Goal: Transaction & Acquisition: Purchase product/service

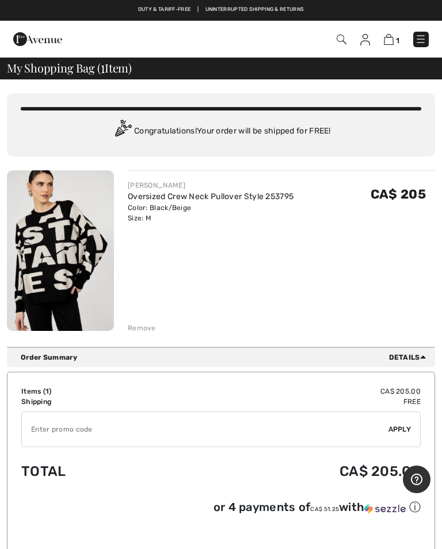
click at [415, 39] on img at bounding box center [421, 39] width 12 height 12
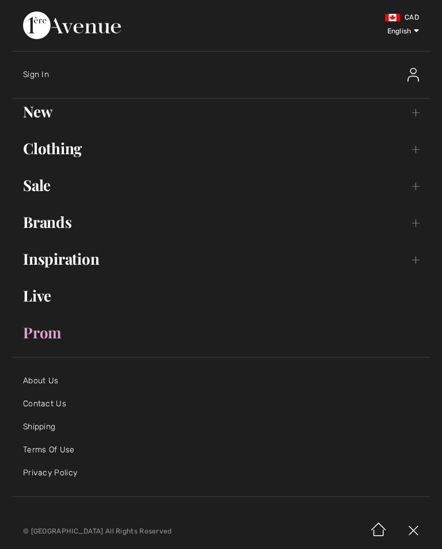
click at [62, 227] on link "Brands Open submenu" at bounding box center [221, 221] width 419 height 25
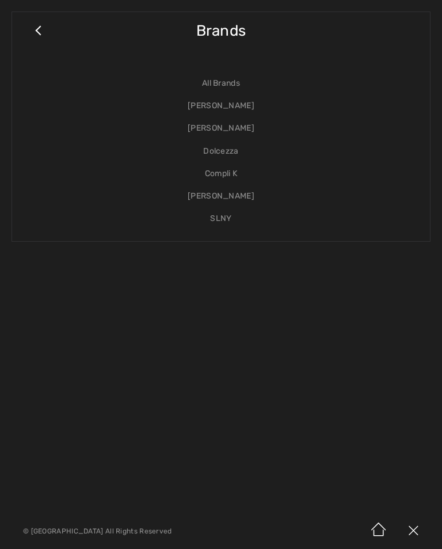
click at [231, 128] on link "[PERSON_NAME]" at bounding box center [221, 128] width 395 height 22
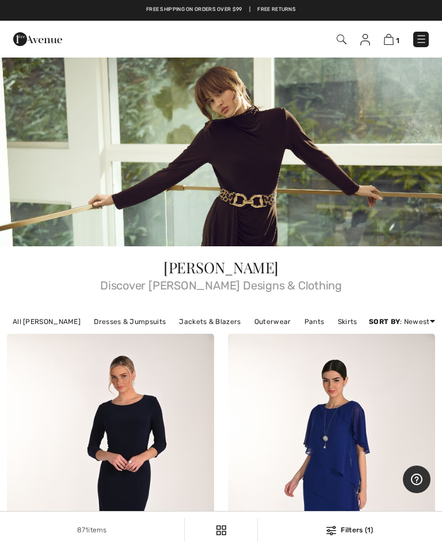
scroll to position [14, 0]
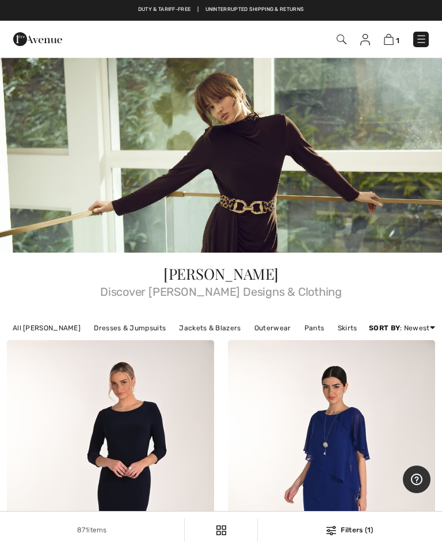
click at [299, 329] on link "Pants" at bounding box center [315, 328] width 32 height 15
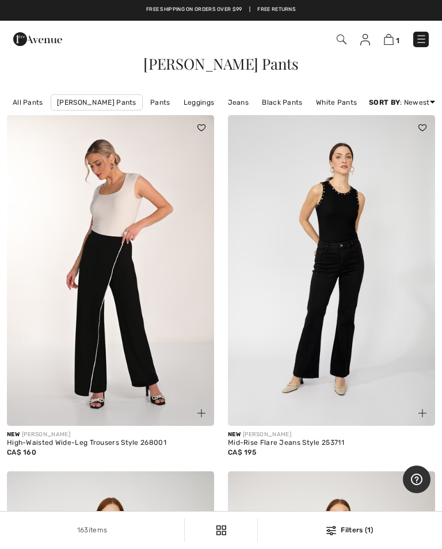
click at [223, 100] on link "Jeans" at bounding box center [238, 102] width 33 height 15
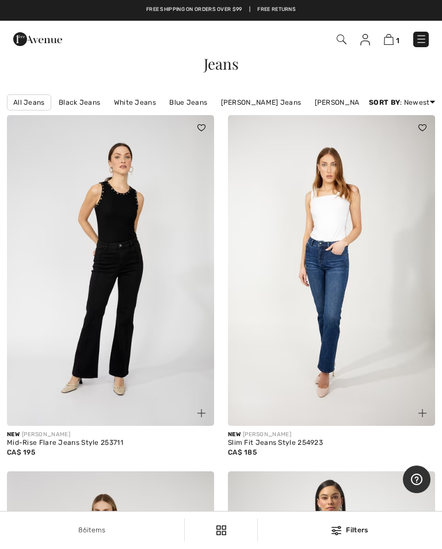
click at [82, 101] on link "Black Jeans" at bounding box center [79, 102] width 53 height 15
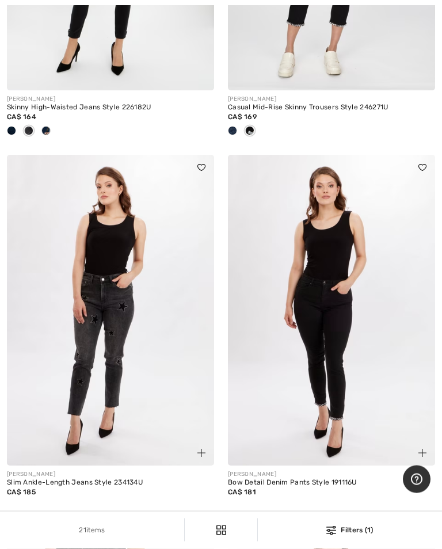
scroll to position [3183, 0]
click at [115, 357] on img at bounding box center [110, 310] width 207 height 311
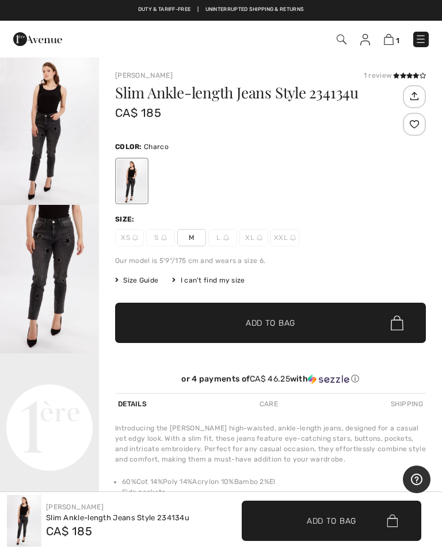
click at [49, 142] on img "1 / 5" at bounding box center [49, 130] width 99 height 148
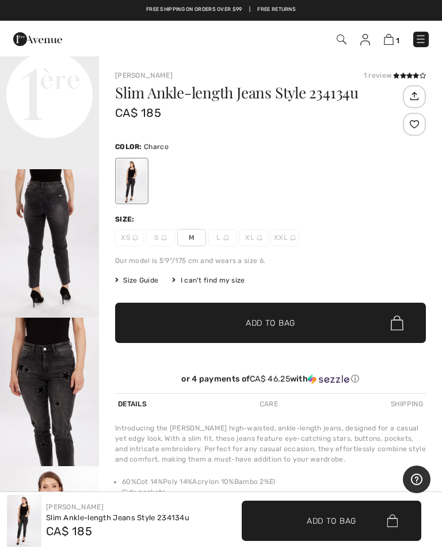
scroll to position [364, 0]
click at [193, 237] on span "M" at bounding box center [191, 237] width 29 height 17
click at [276, 327] on span "Add to Bag" at bounding box center [270, 323] width 49 height 12
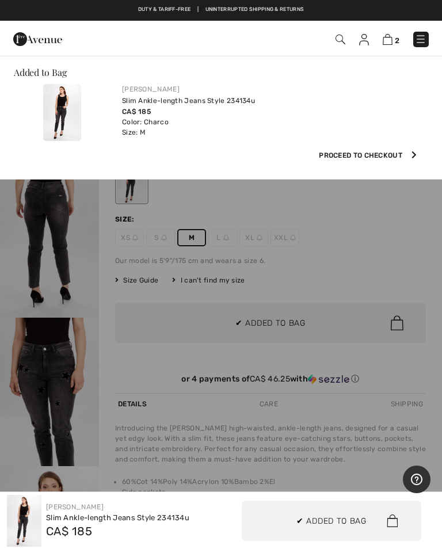
scroll to position [0, 0]
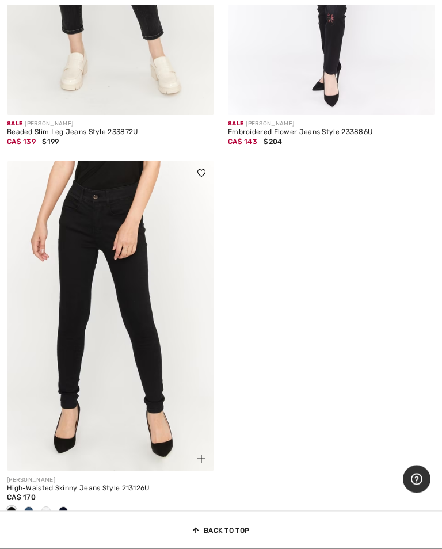
scroll to position [3666, 0]
click at [138, 321] on img at bounding box center [110, 316] width 207 height 311
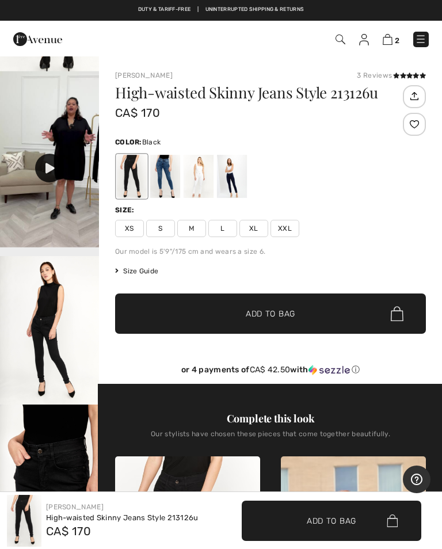
scroll to position [273, 0]
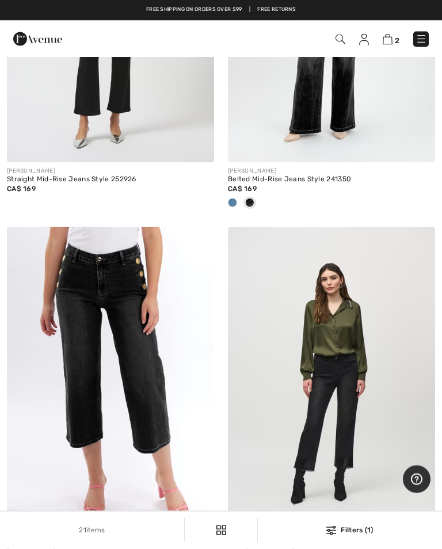
scroll to position [1705, 0]
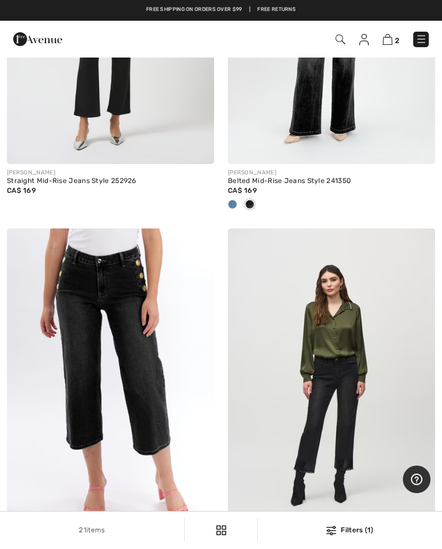
click at [390, 43] on img at bounding box center [388, 39] width 10 height 11
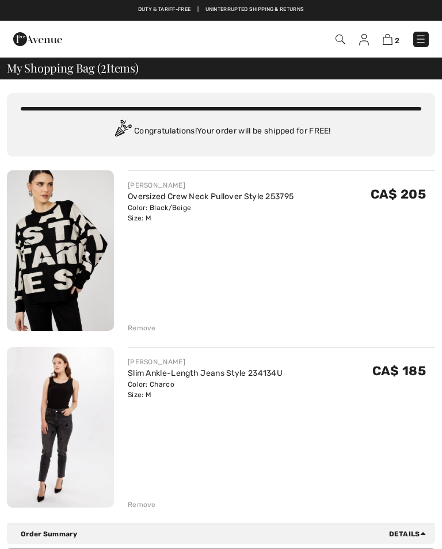
checkbox input "true"
